Goal: Task Accomplishment & Management: Manage account settings

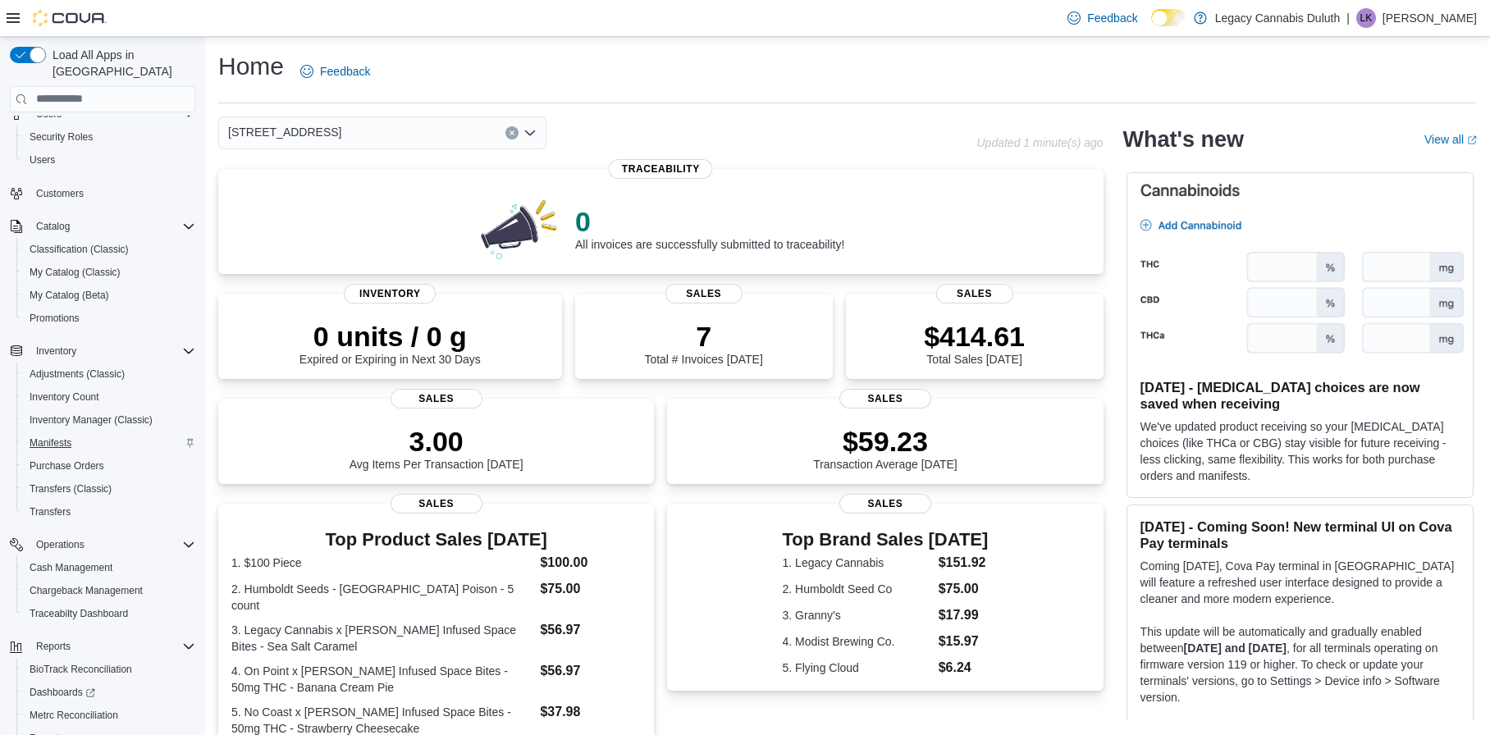
scroll to position [82, 0]
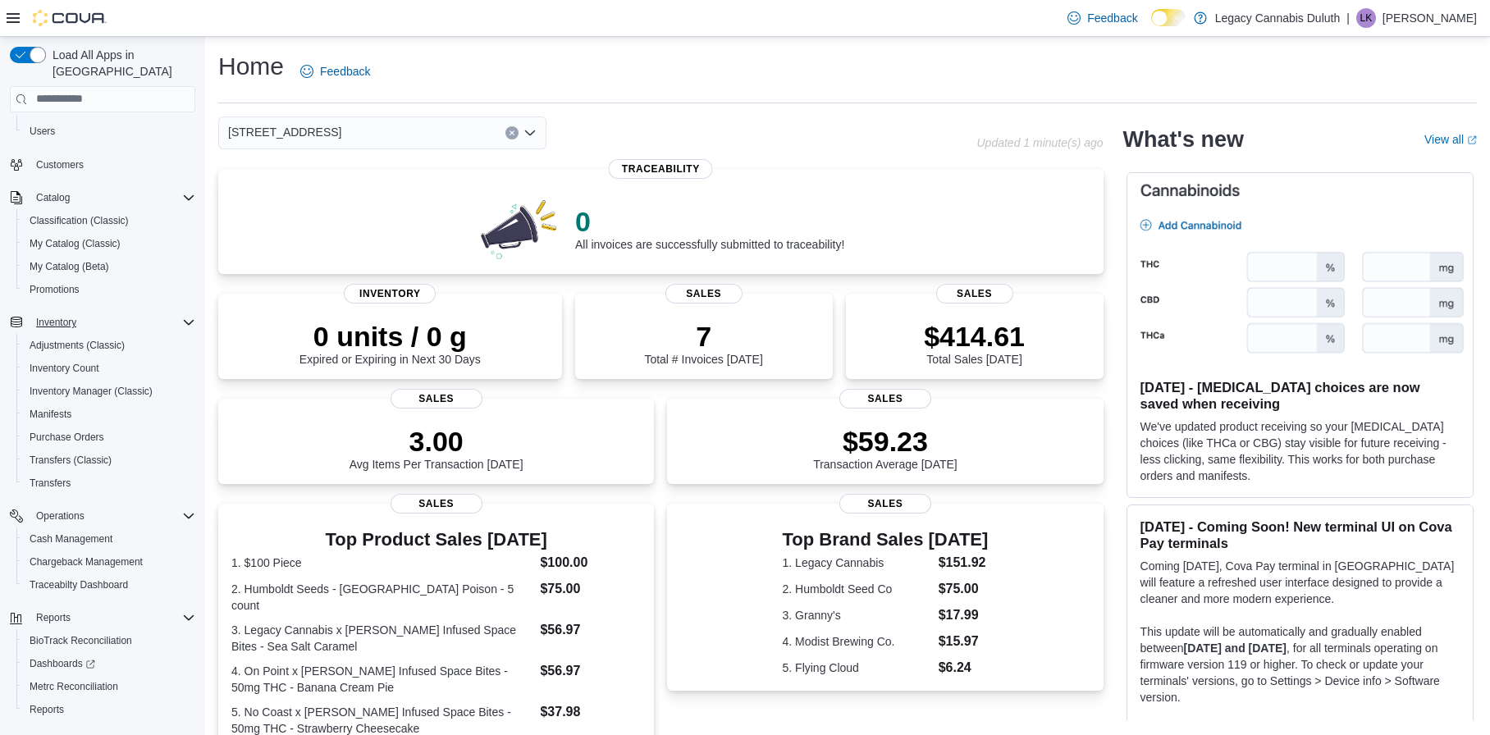
click at [86, 313] on div "Inventory" at bounding box center [113, 323] width 166 height 20
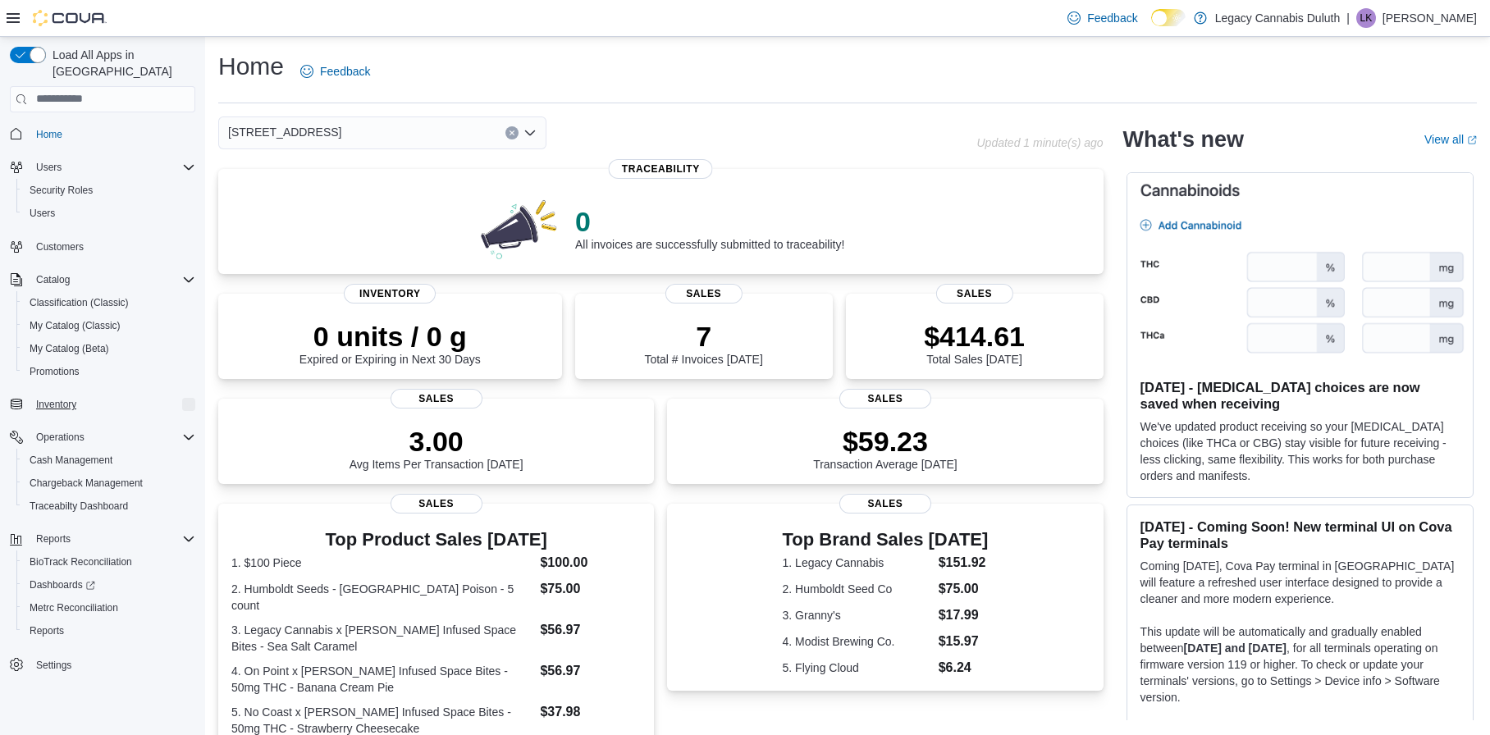
scroll to position [0, 0]
click at [64, 125] on link "Home" at bounding box center [49, 135] width 39 height 20
click at [1376, 23] on div "LK" at bounding box center [1366, 18] width 20 height 20
click at [1322, 20] on p "Legacy Cannabis Duluth" at bounding box center [1278, 18] width 126 height 20
click at [499, 80] on div "Home Feedback" at bounding box center [847, 71] width 1259 height 43
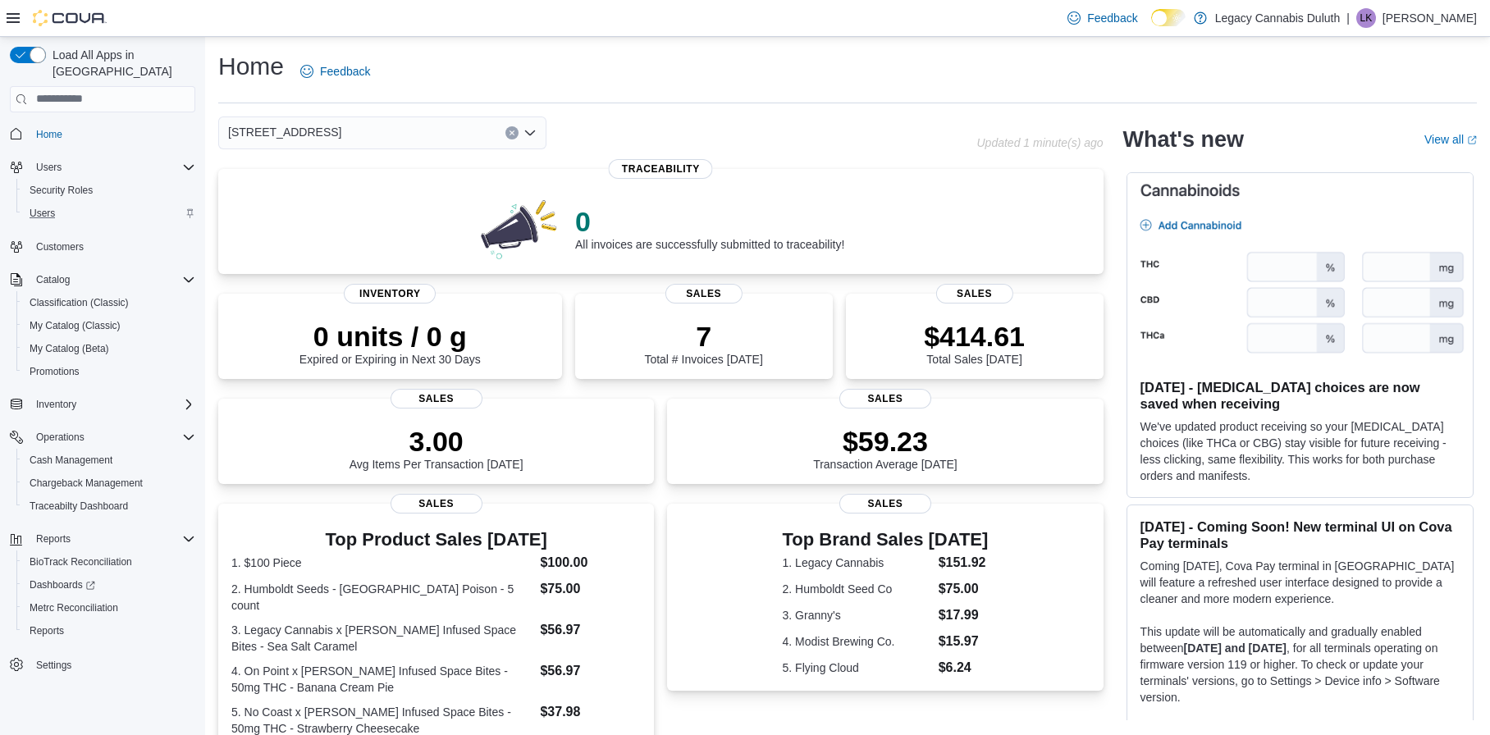
click at [67, 205] on div "Users" at bounding box center [109, 213] width 172 height 20
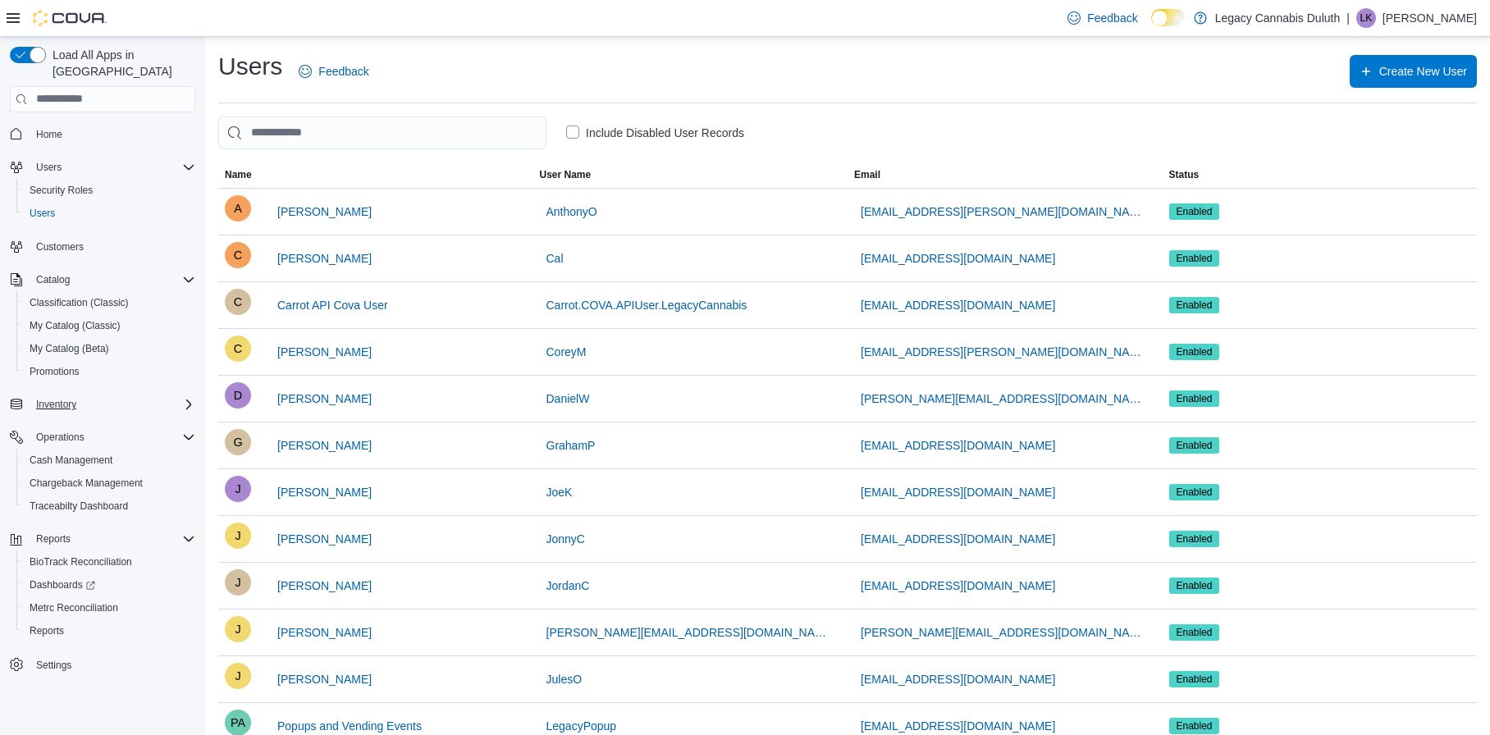
click at [184, 398] on icon "Complex example" at bounding box center [188, 404] width 13 height 13
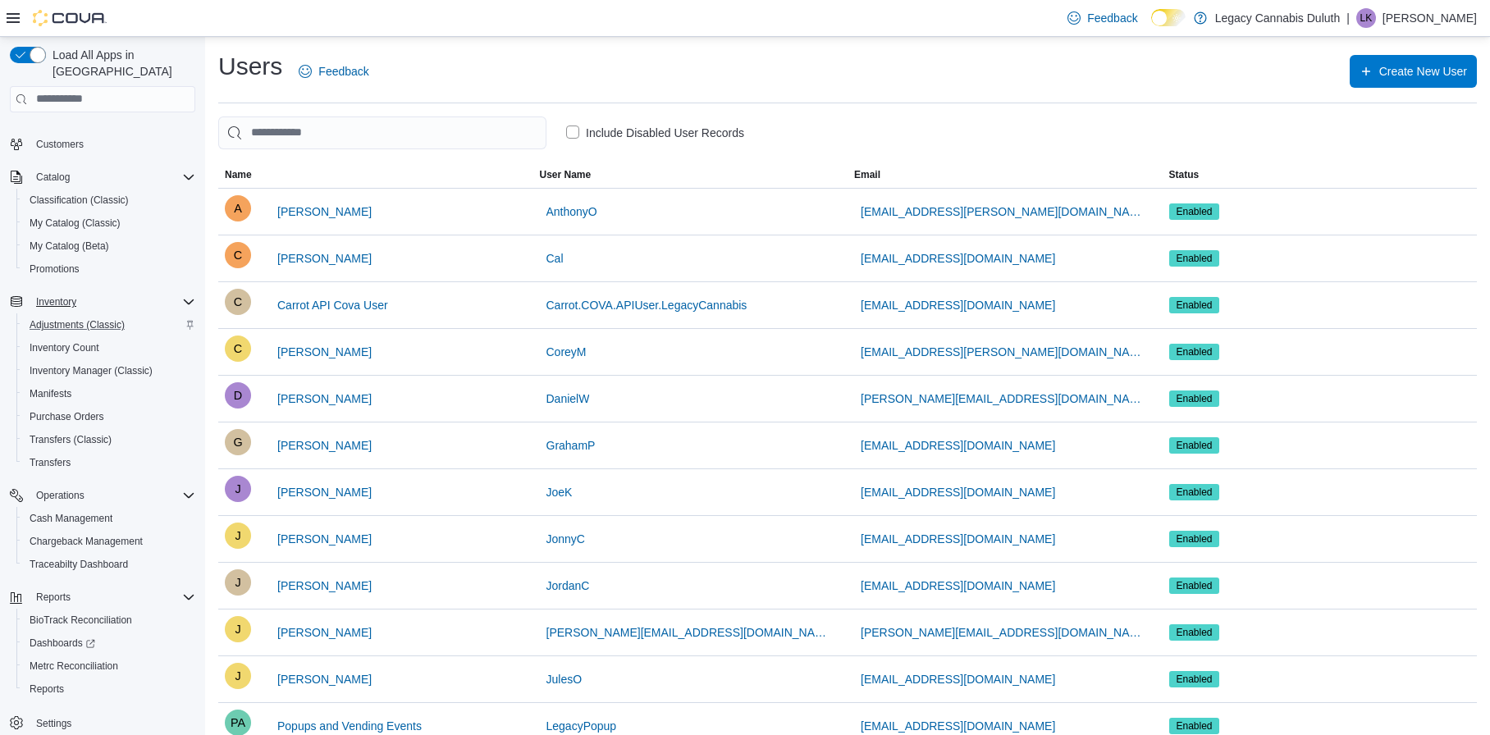
scroll to position [111, 0]
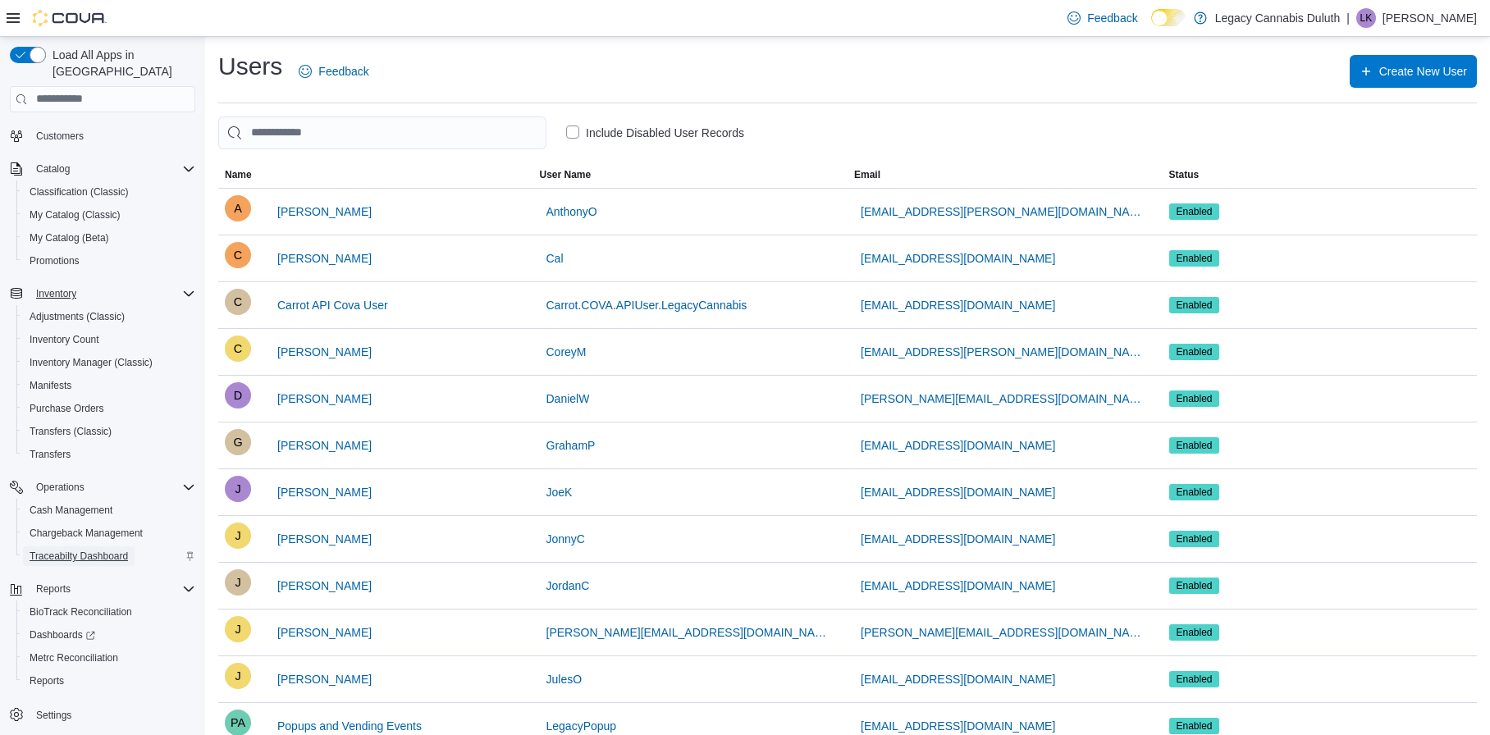
click at [90, 550] on span "Traceabilty Dashboard" at bounding box center [79, 556] width 98 height 13
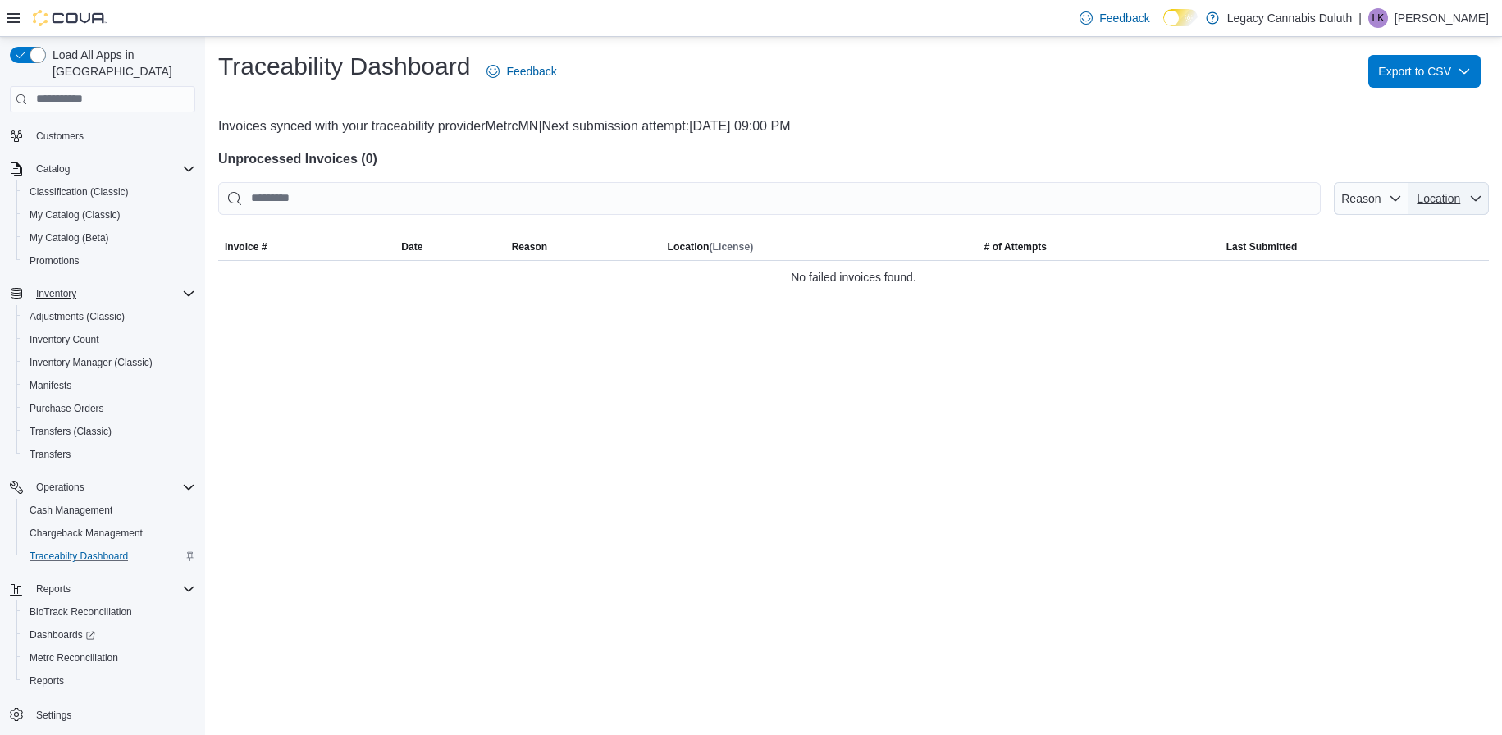
click at [1468, 206] on span "Location" at bounding box center [1448, 198] width 67 height 33
click at [1158, 395] on div "Traceability Dashboard Feedback Export to CSV Invoices synced with your traceab…" at bounding box center [853, 386] width 1297 height 698
click at [1450, 203] on span "Location" at bounding box center [1438, 198] width 43 height 13
click at [391, 315] on div "Traceability Dashboard Feedback Export to CSV Invoices synced with your traceab…" at bounding box center [853, 386] width 1297 height 698
click at [1465, 192] on span "Location" at bounding box center [1448, 198] width 67 height 33
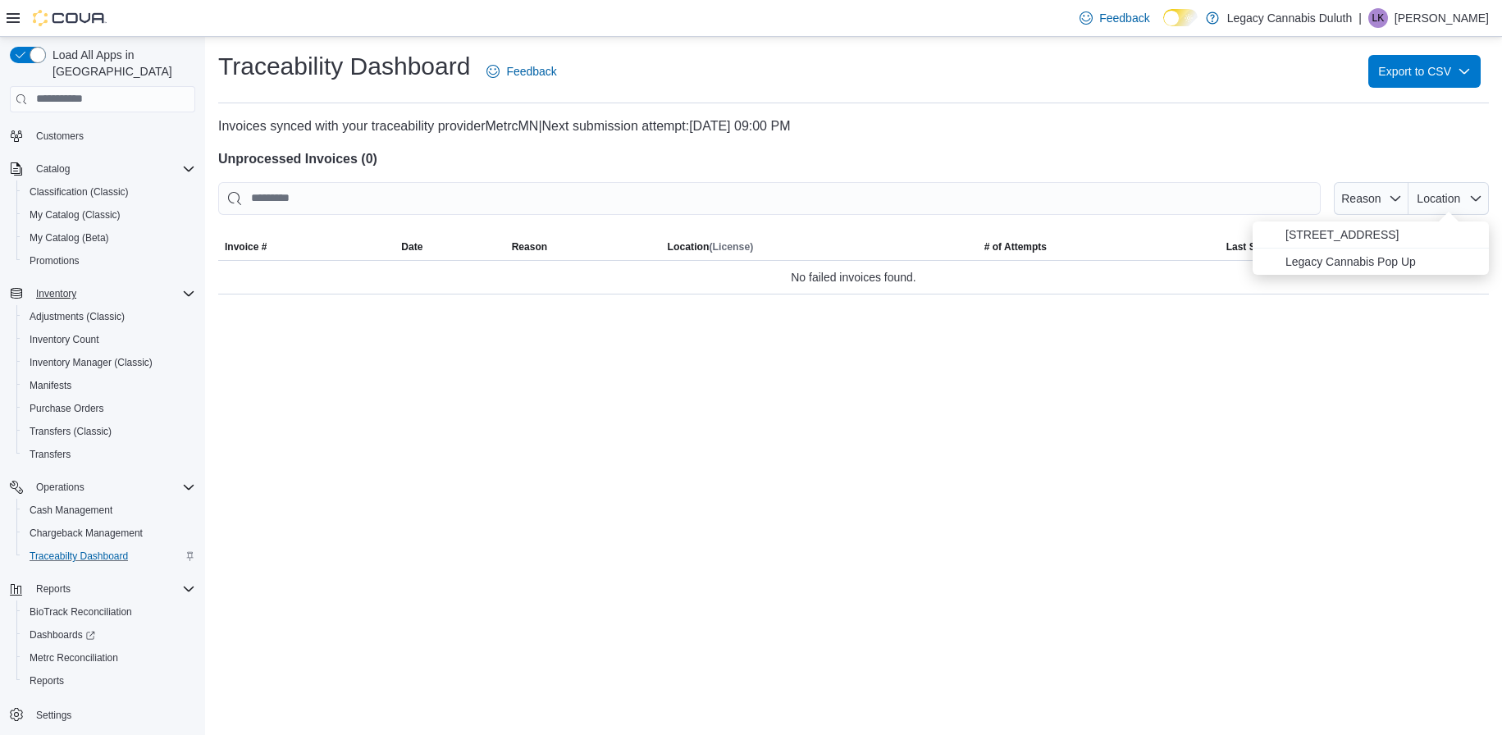
drag, startPoint x: 1268, startPoint y: 367, endPoint x: 1250, endPoint y: 364, distance: 17.4
click at [1268, 367] on div "Traceability Dashboard Feedback Export to CSV Invoices synced with your traceab…" at bounding box center [853, 386] width 1297 height 698
click at [372, 431] on div "Traceability Dashboard Feedback Export to CSV Invoices synced with your traceab…" at bounding box center [853, 386] width 1297 height 698
click at [1450, 199] on span "Location" at bounding box center [1438, 198] width 43 height 13
click at [1118, 137] on div at bounding box center [853, 142] width 1271 height 13
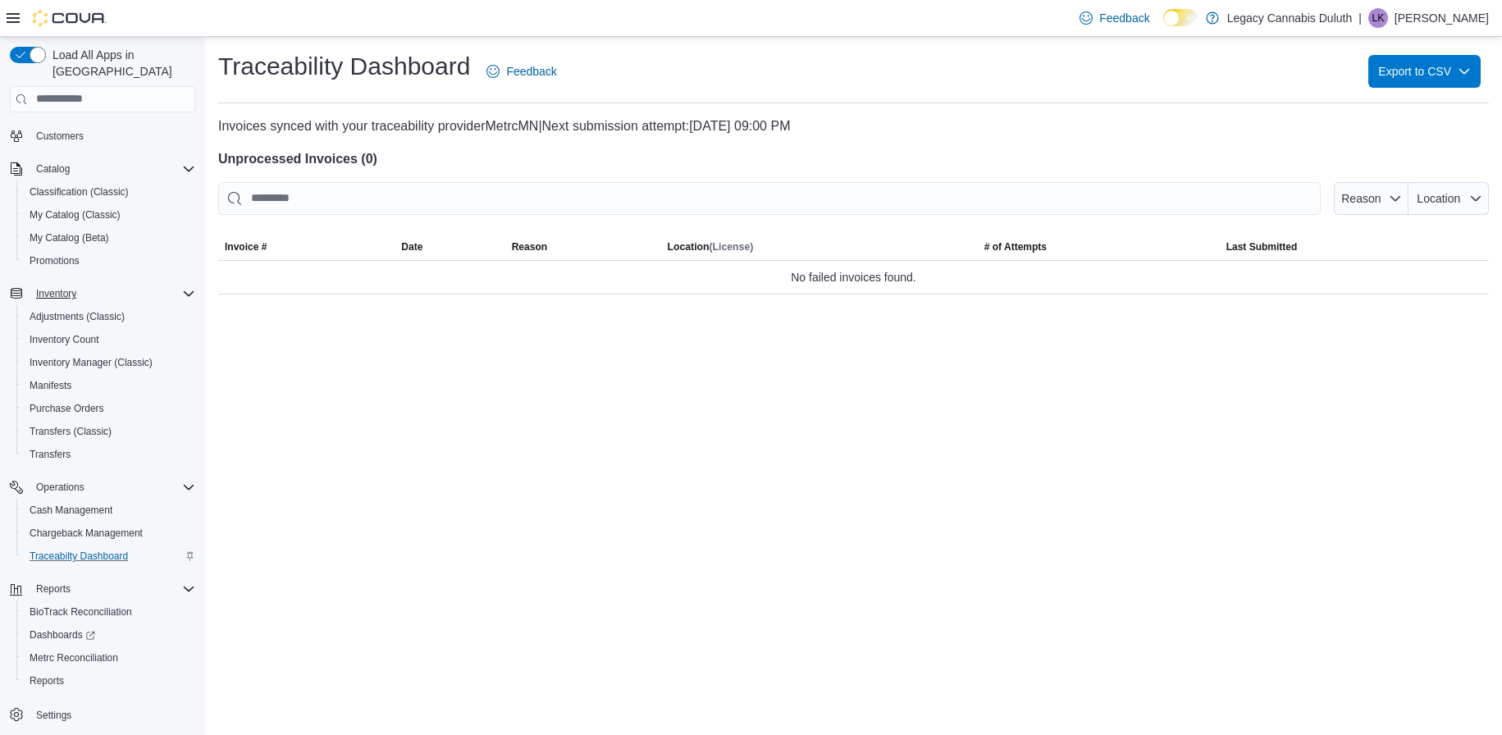
click at [725, 470] on div "Traceability Dashboard Feedback Export to CSV Invoices synced with your traceab…" at bounding box center [853, 386] width 1297 height 698
click at [462, 462] on div "Traceability Dashboard Feedback Export to CSV Invoices synced with your traceab…" at bounding box center [853, 386] width 1297 height 698
click at [26, 704] on span "Settings" at bounding box center [102, 714] width 185 height 21
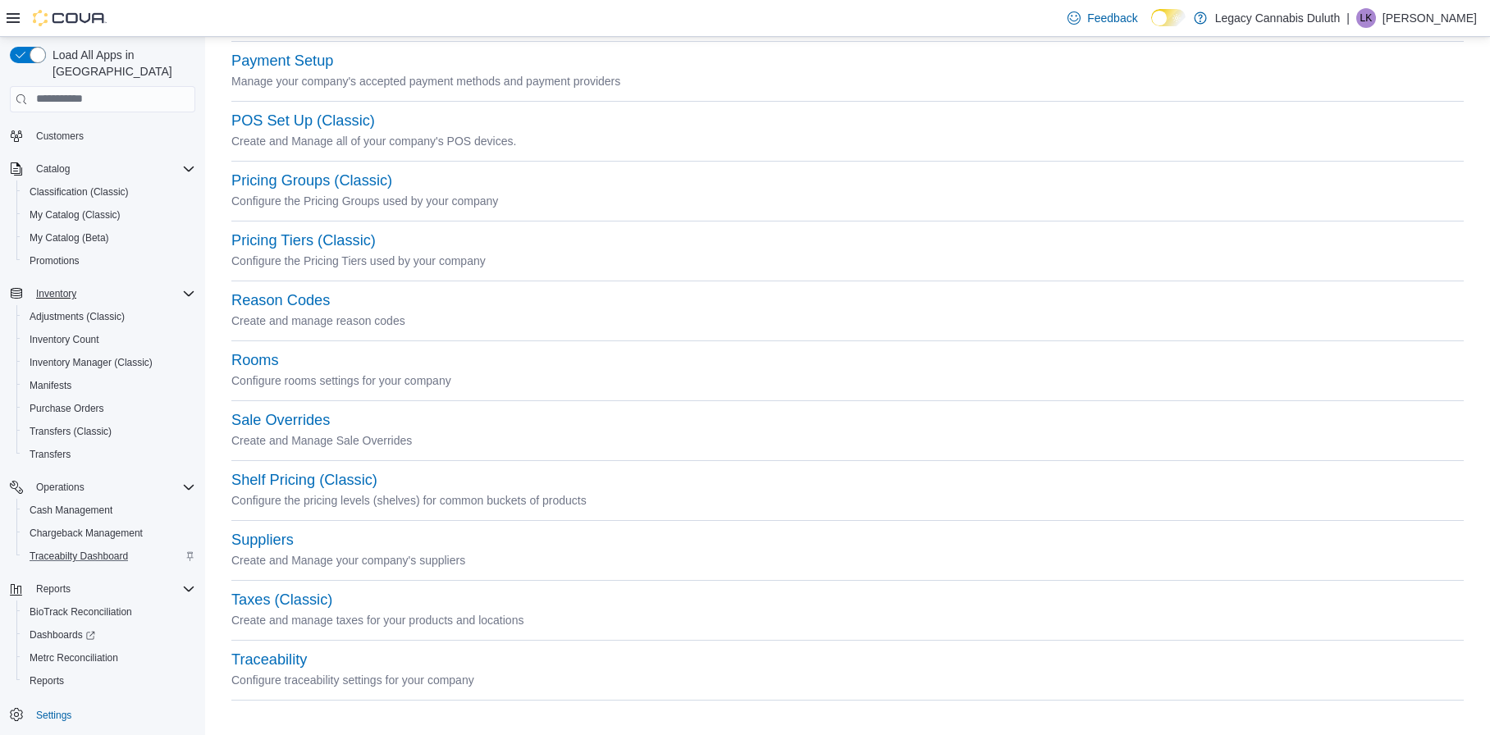
scroll to position [669, 0]
click at [264, 638] on hr at bounding box center [847, 638] width 1232 height 1
click at [279, 661] on button "Traceability" at bounding box center [268, 658] width 75 height 17
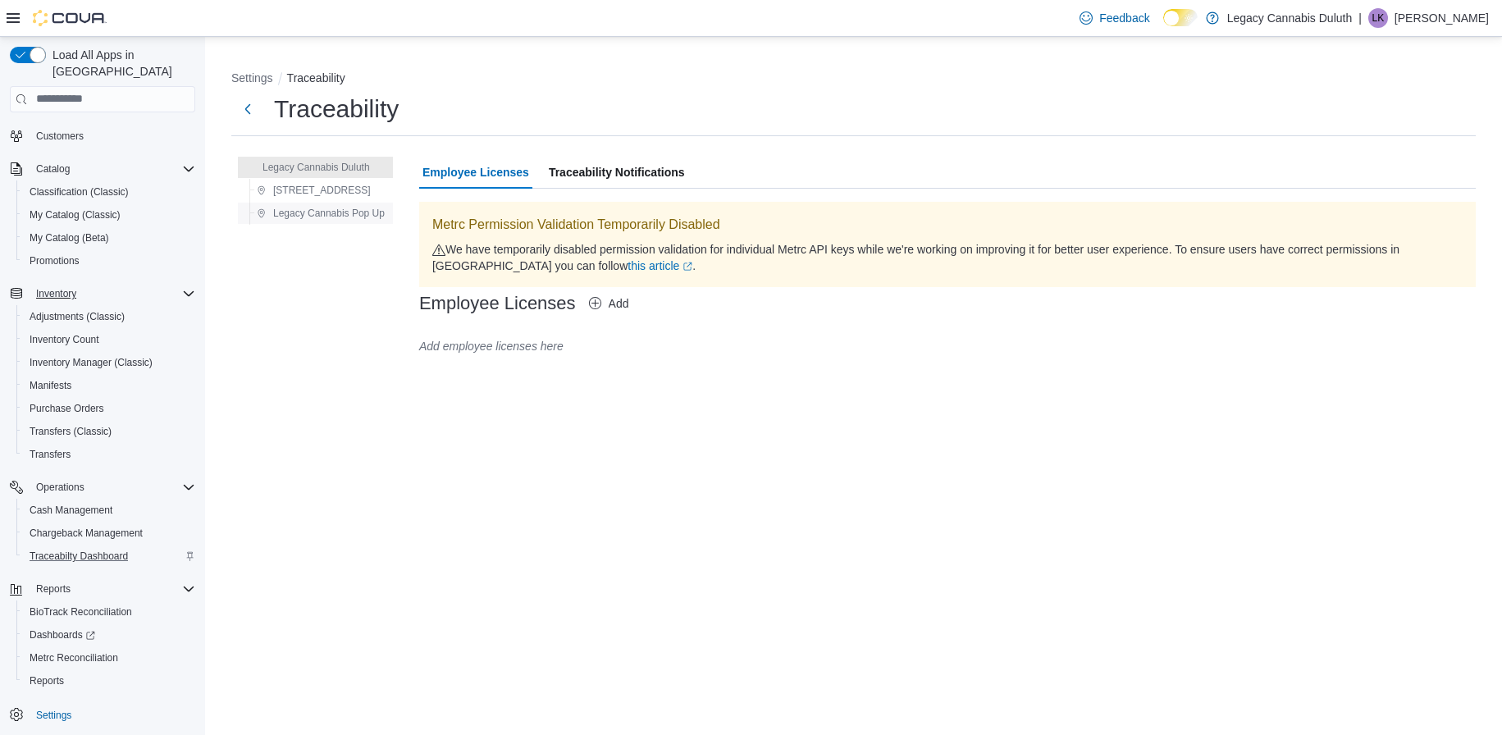
click at [359, 208] on span "Legacy Cannabis Pop Up" at bounding box center [329, 213] width 112 height 13
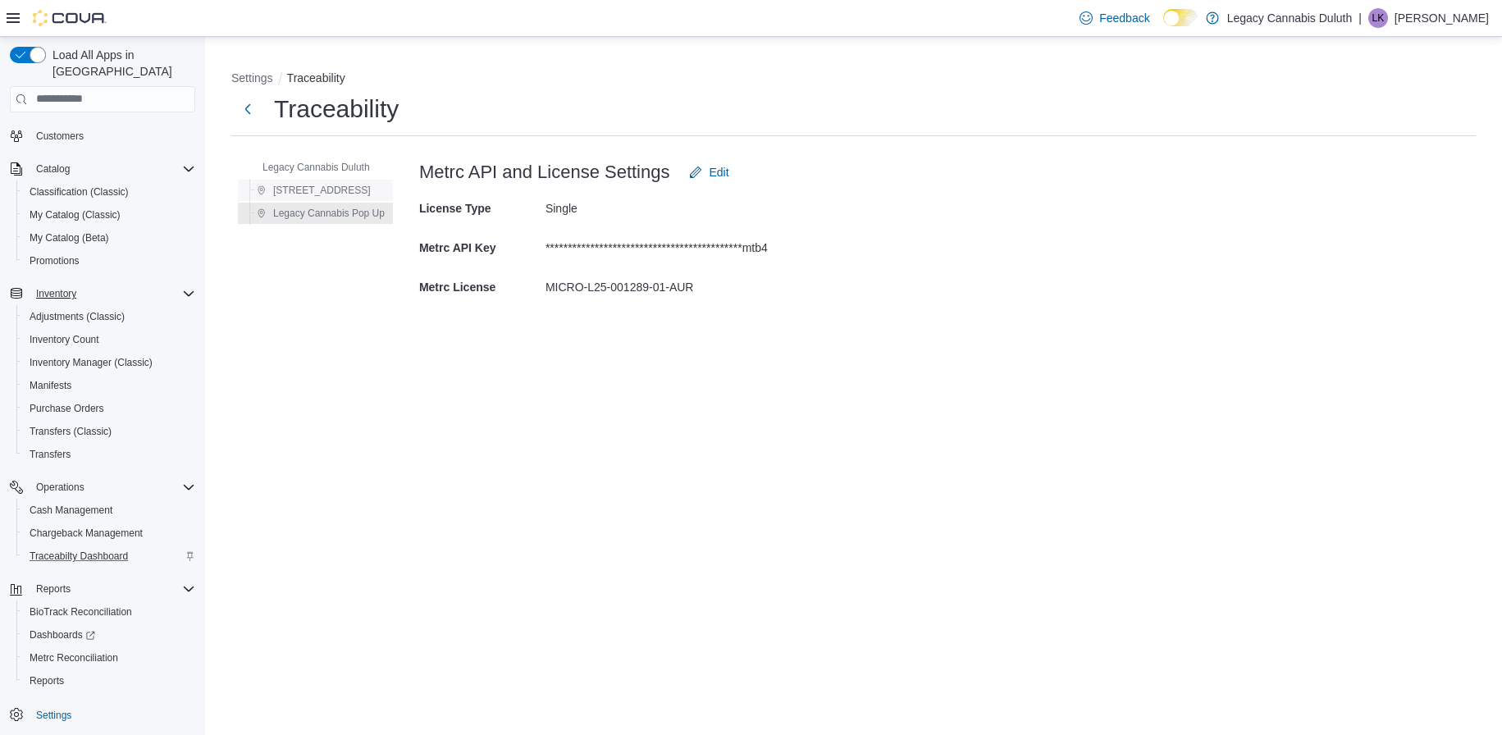
click at [337, 181] on span "[STREET_ADDRESS]" at bounding box center [314, 190] width 114 height 20
click at [354, 166] on span "Legacy Cannabis Duluth" at bounding box center [316, 167] width 107 height 13
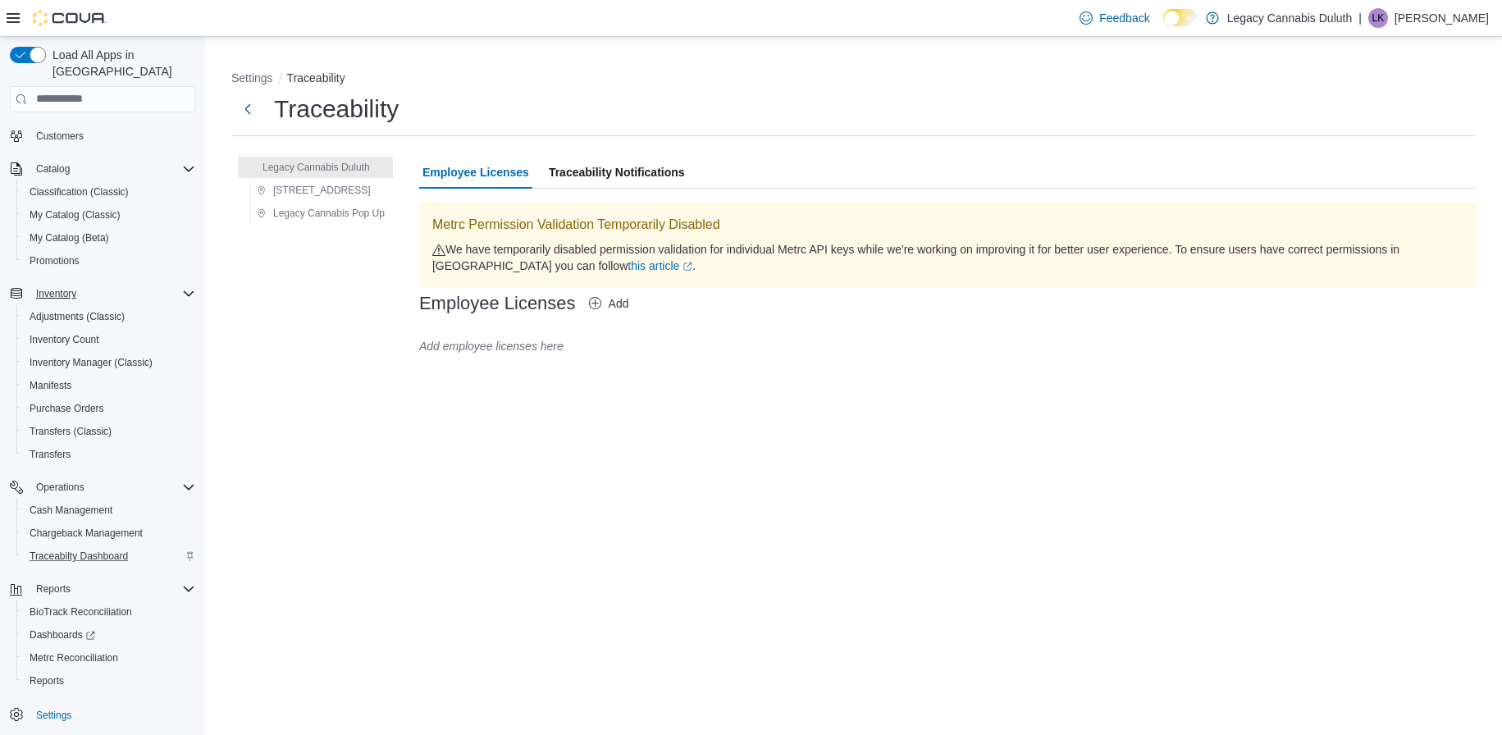
click at [640, 180] on span "Traceability Notifications" at bounding box center [617, 172] width 136 height 33
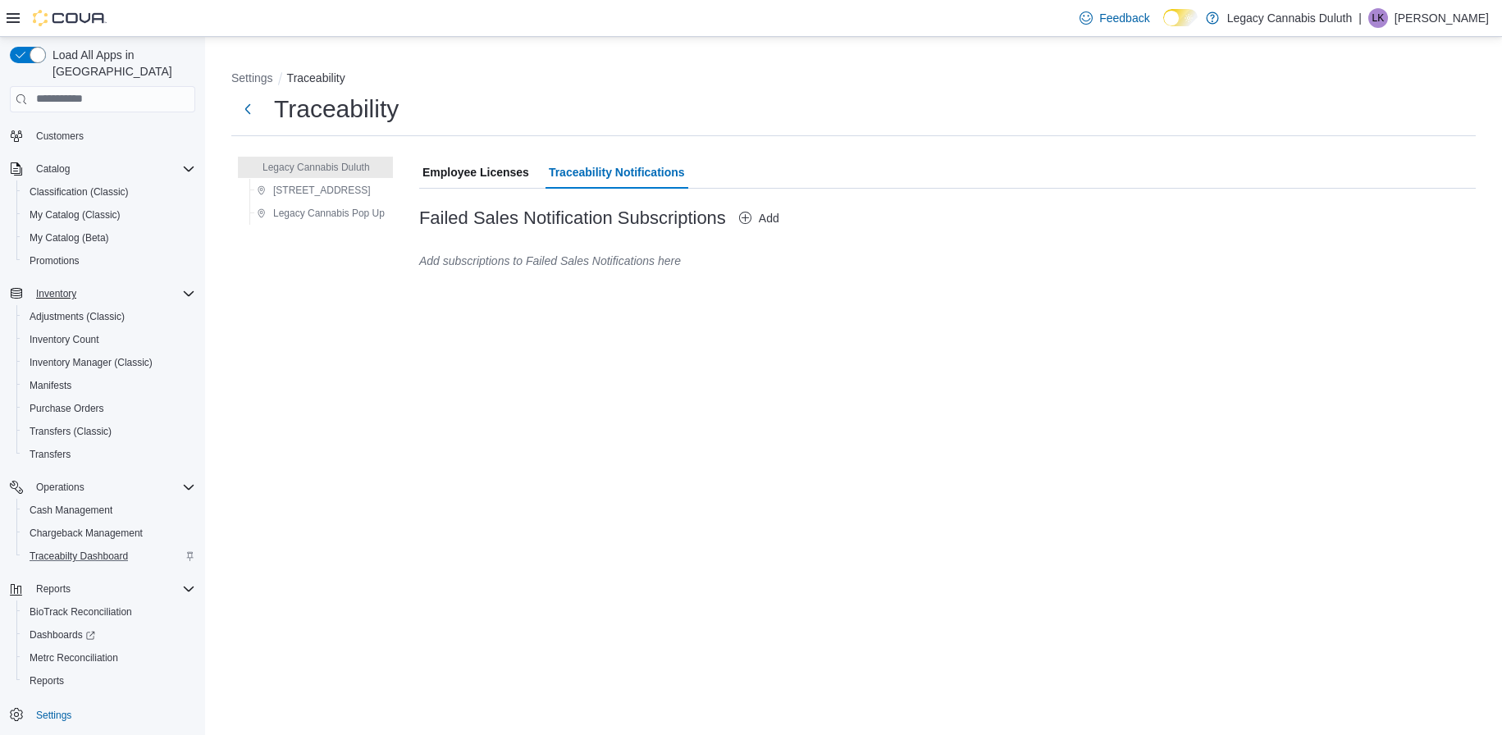
click at [500, 177] on span "Employee Licenses" at bounding box center [476, 172] width 107 height 33
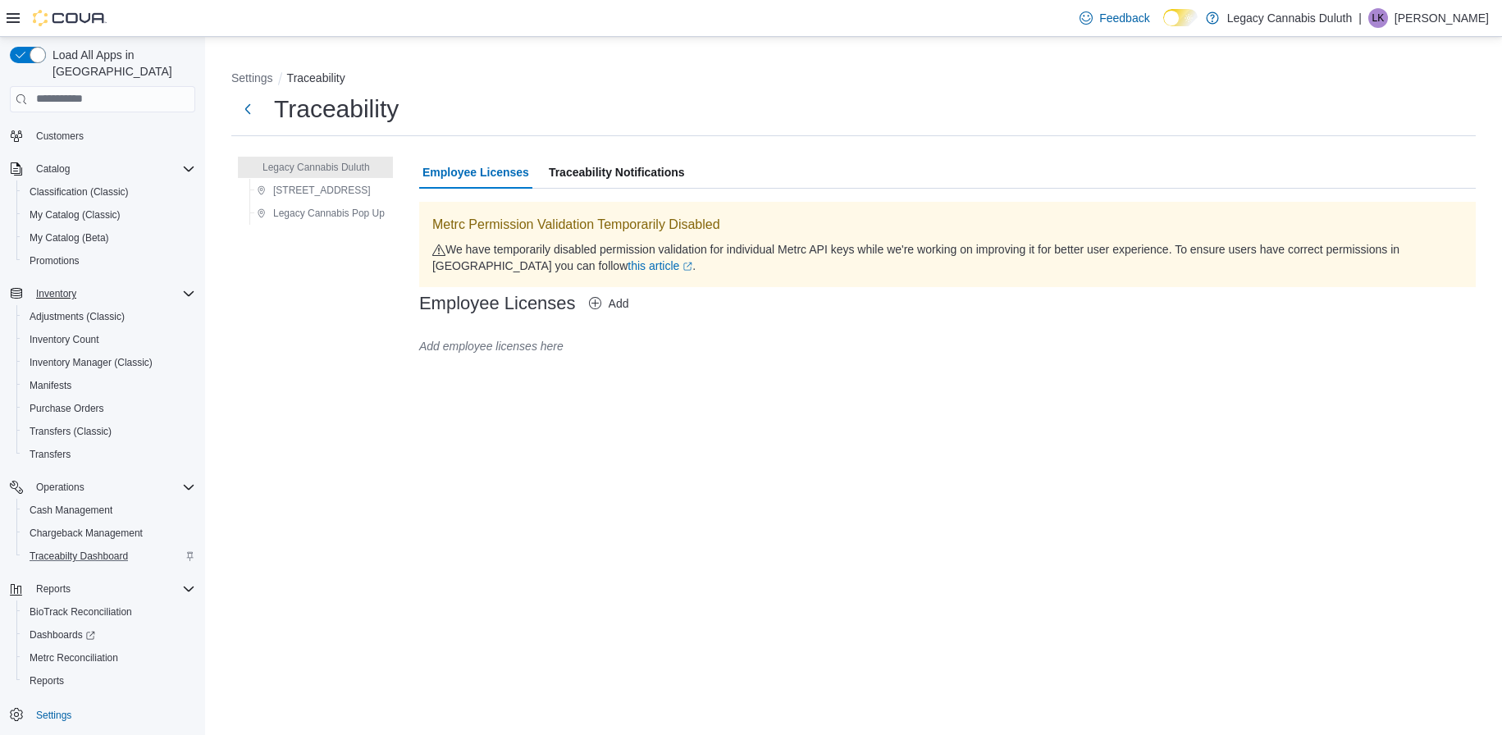
drag, startPoint x: 729, startPoint y: 361, endPoint x: 556, endPoint y: 162, distance: 262.9
click at [729, 361] on div "Employee Licenses Traceability Notifications Metrc Permission Validation Tempor…" at bounding box center [947, 260] width 1057 height 223
click at [629, 427] on div "Settings Traceability Traceability Legacy Cannabis Duluth 1906 W Superior St. L…" at bounding box center [853, 386] width 1297 height 698
click at [304, 489] on div "Settings Traceability Traceability Legacy Cannabis Duluth 1906 W Superior St. L…" at bounding box center [853, 386] width 1297 height 698
